Goal: Book appointment/travel/reservation

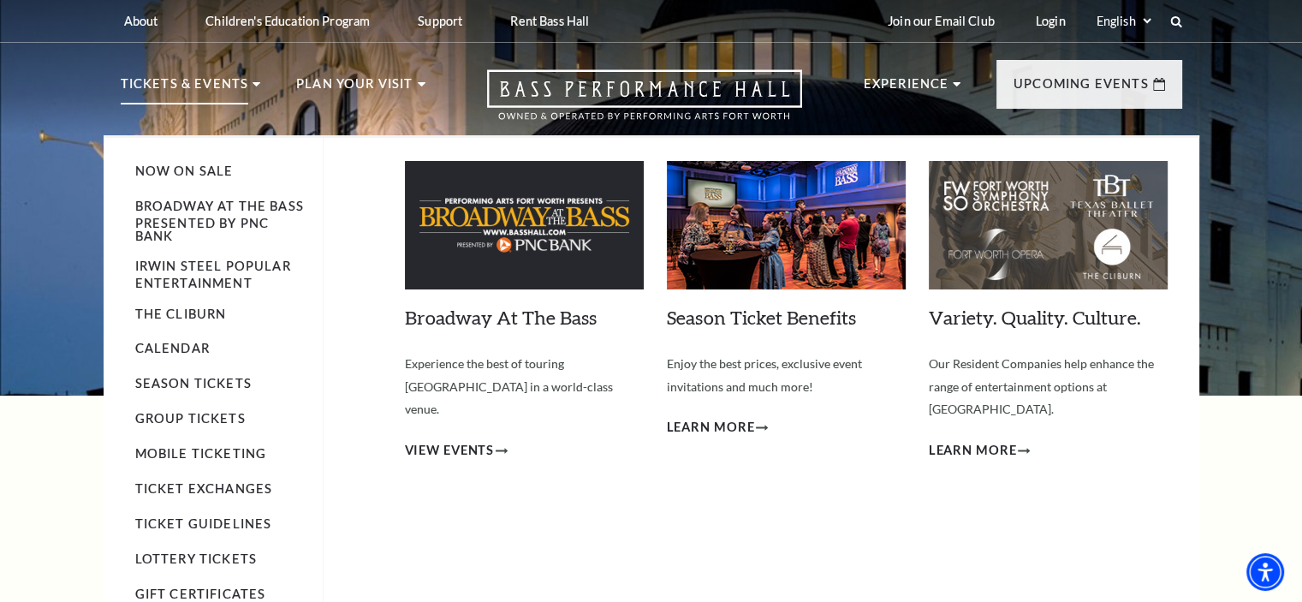
click at [223, 86] on p "Tickets & Events" at bounding box center [185, 89] width 128 height 31
click at [176, 346] on link "Calendar" at bounding box center [172, 348] width 74 height 15
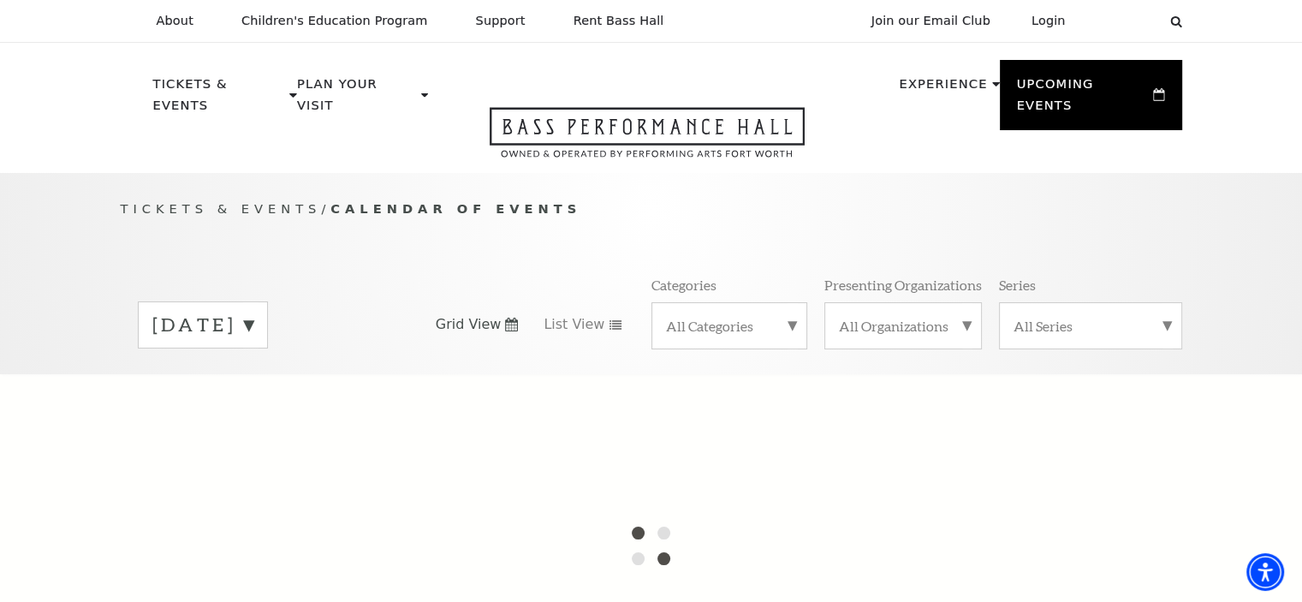
click at [253, 313] on label "[DATE]" at bounding box center [202, 325] width 101 height 27
click at [248, 411] on div at bounding box center [651, 545] width 1302 height 342
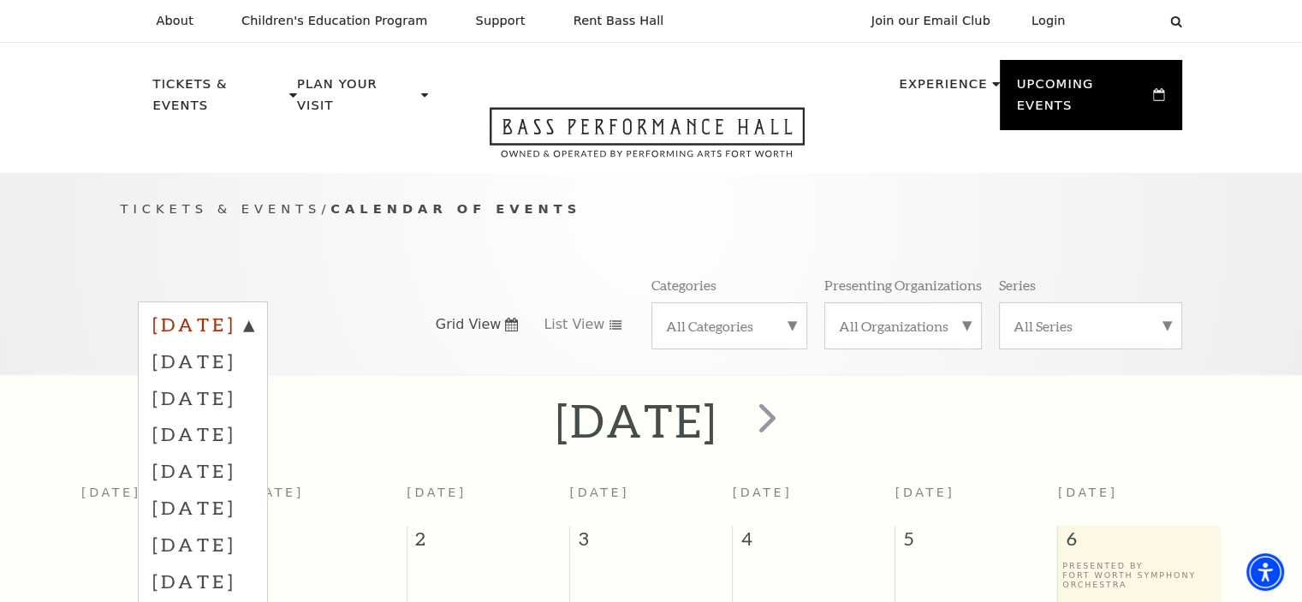
scroll to position [151, 0]
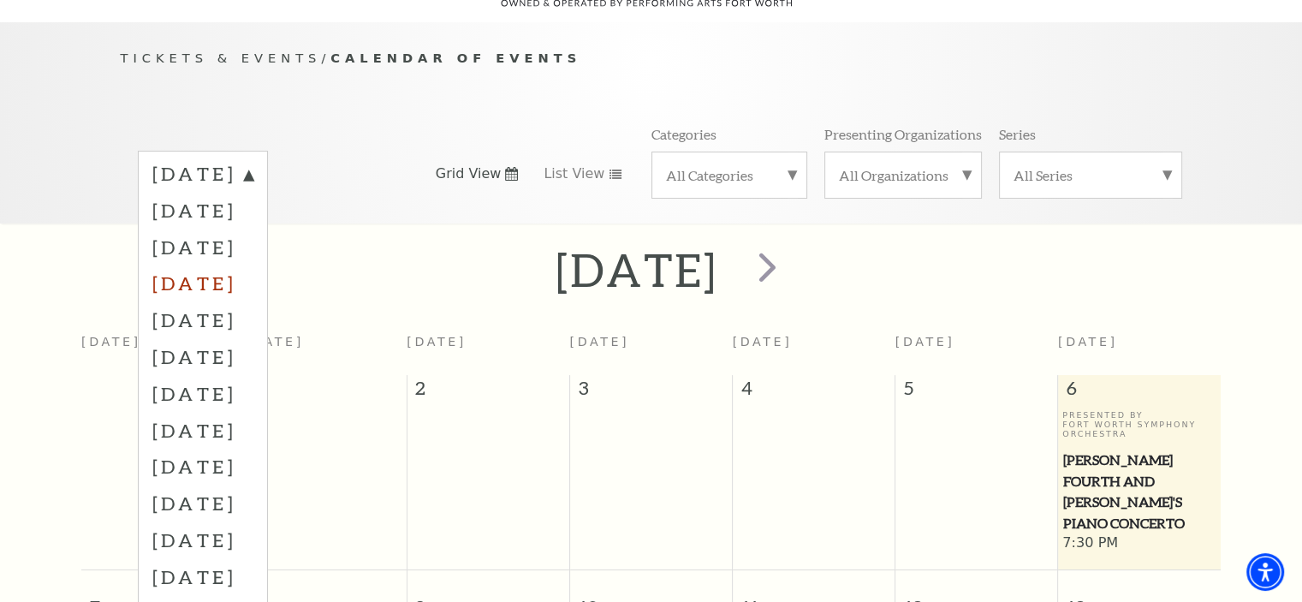
click at [223, 265] on label "[DATE]" at bounding box center [202, 283] width 101 height 37
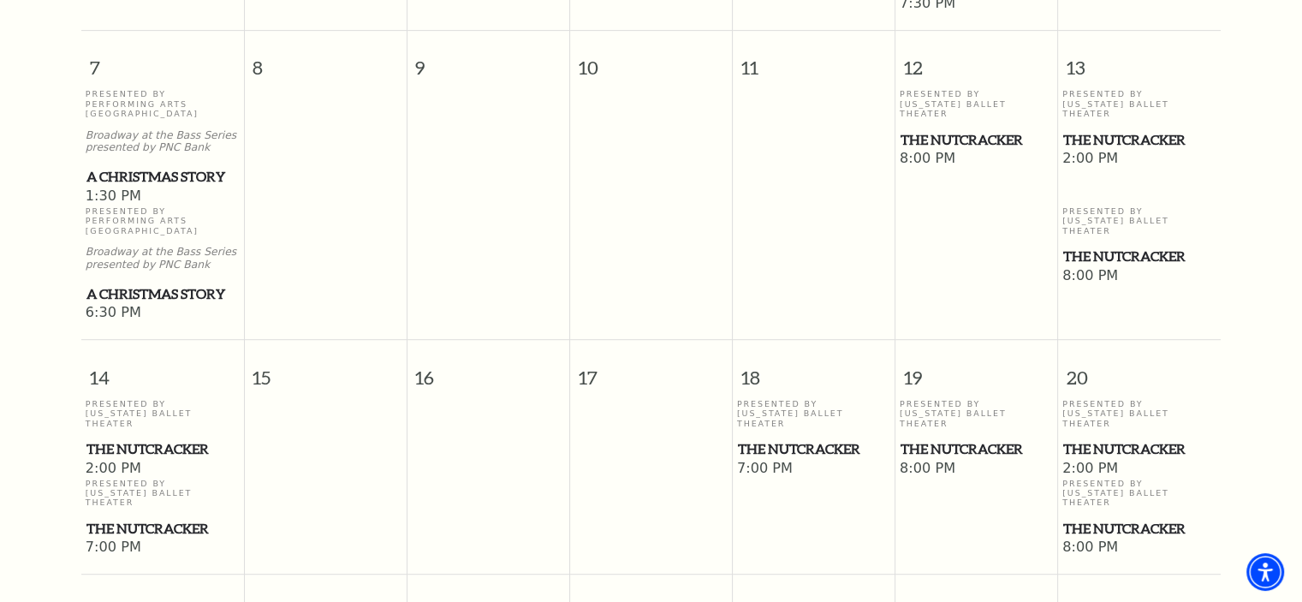
scroll to position [921, 0]
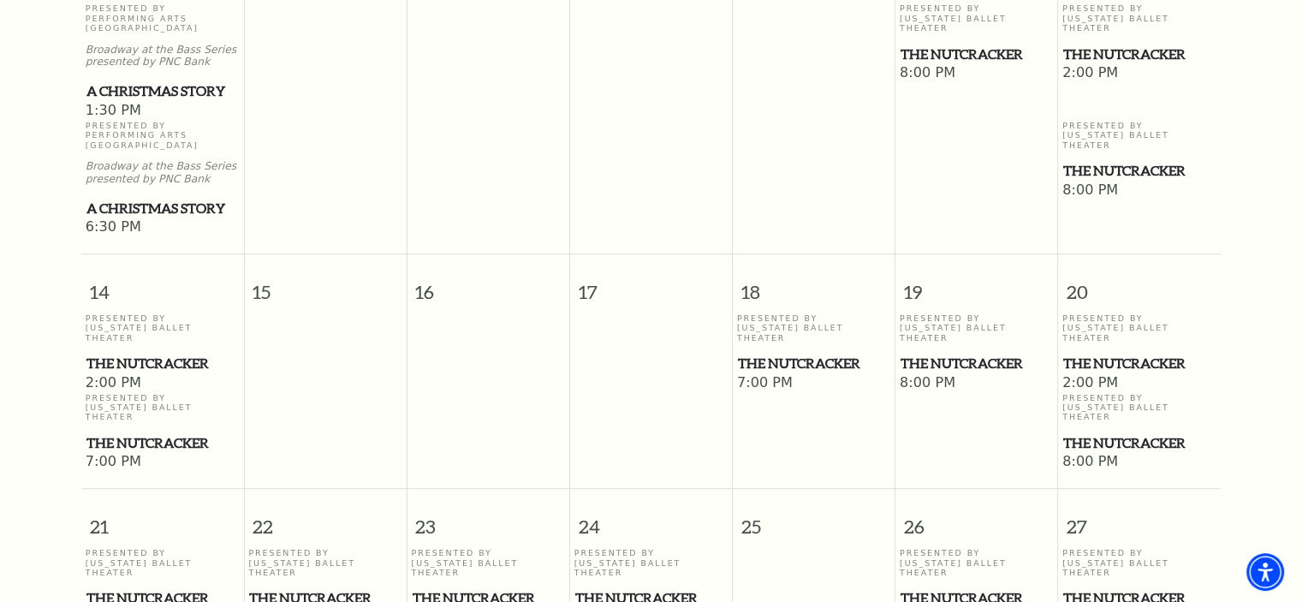
click at [103, 271] on span "14" at bounding box center [162, 283] width 163 height 59
click at [122, 353] on span "The Nutcracker" at bounding box center [162, 363] width 152 height 21
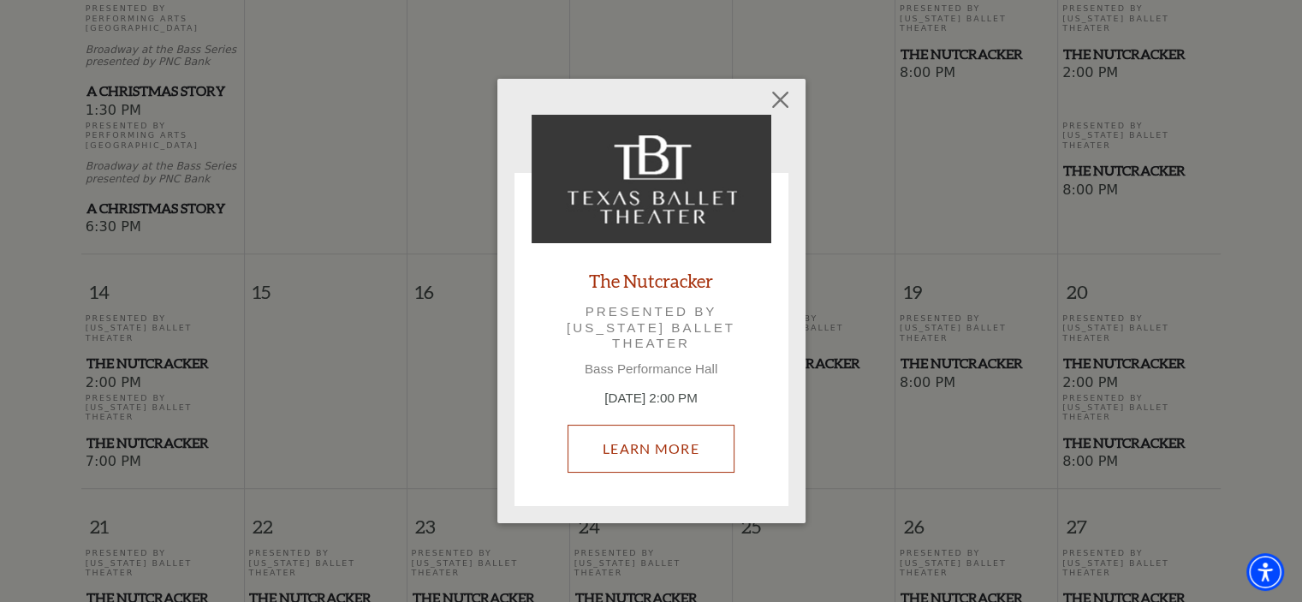
click at [668, 438] on link "Learn More" at bounding box center [651, 449] width 167 height 48
